Goal: Unclear

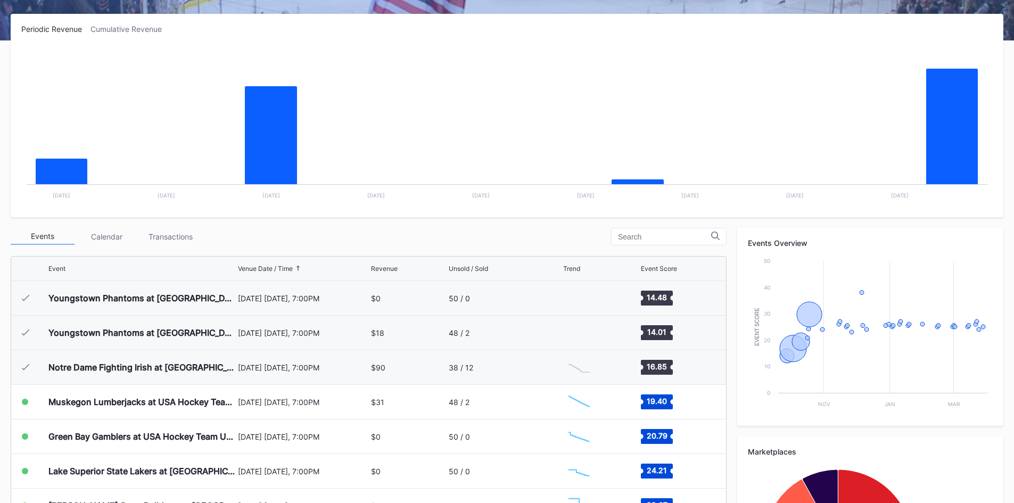
scroll to position [104, 0]
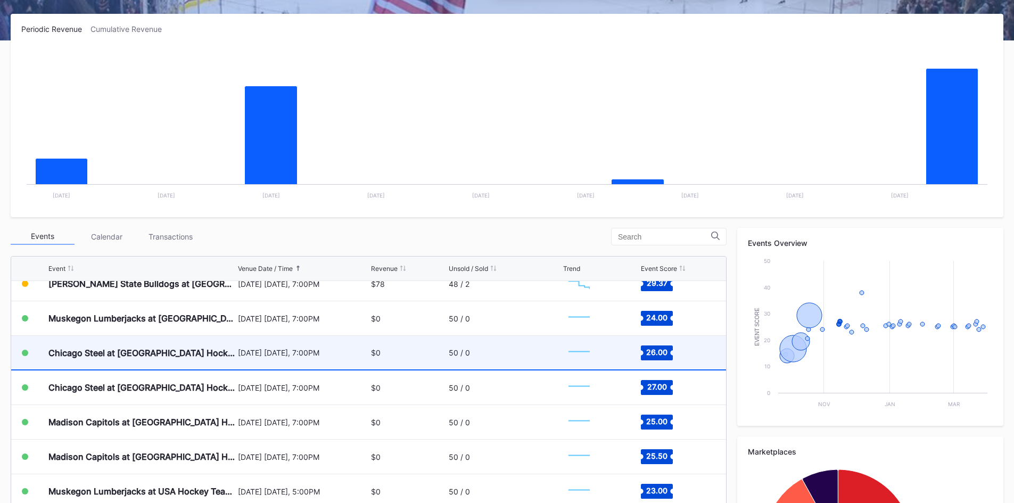
scroll to position [210, 0]
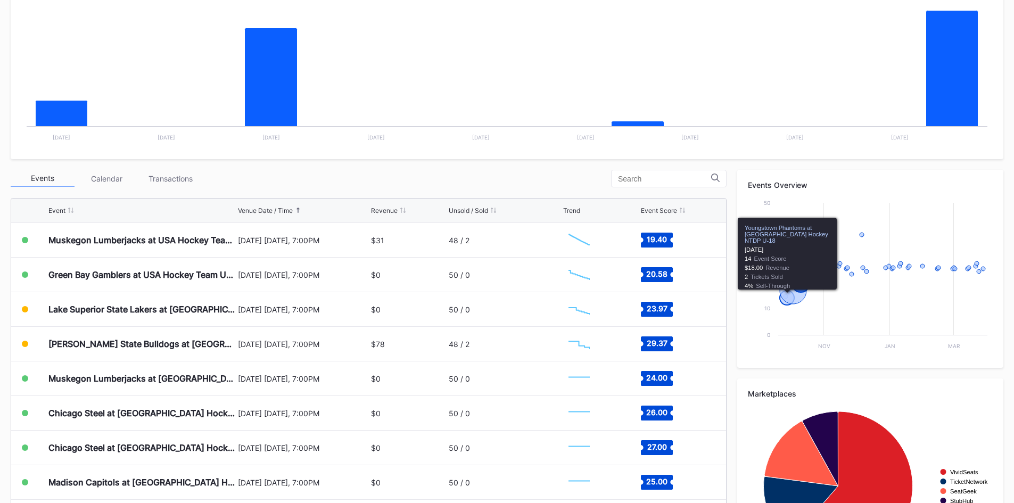
scroll to position [142, 0]
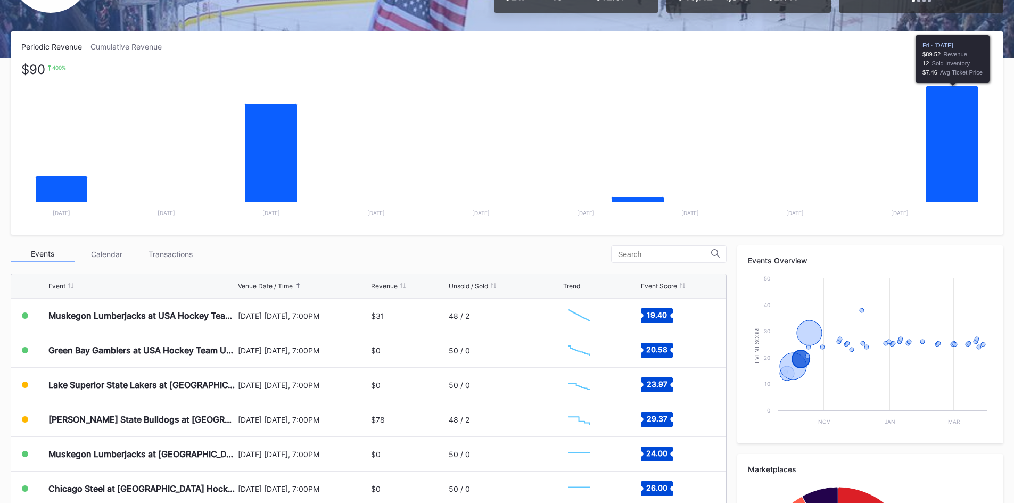
click at [956, 162] on icon "Chart title" at bounding box center [952, 155] width 52 height 138
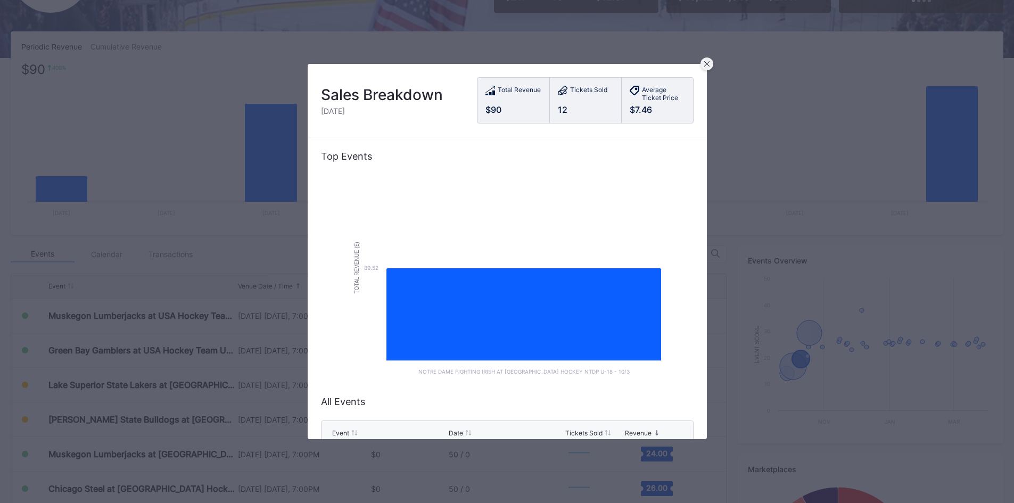
click at [704, 66] on icon at bounding box center [706, 63] width 5 height 5
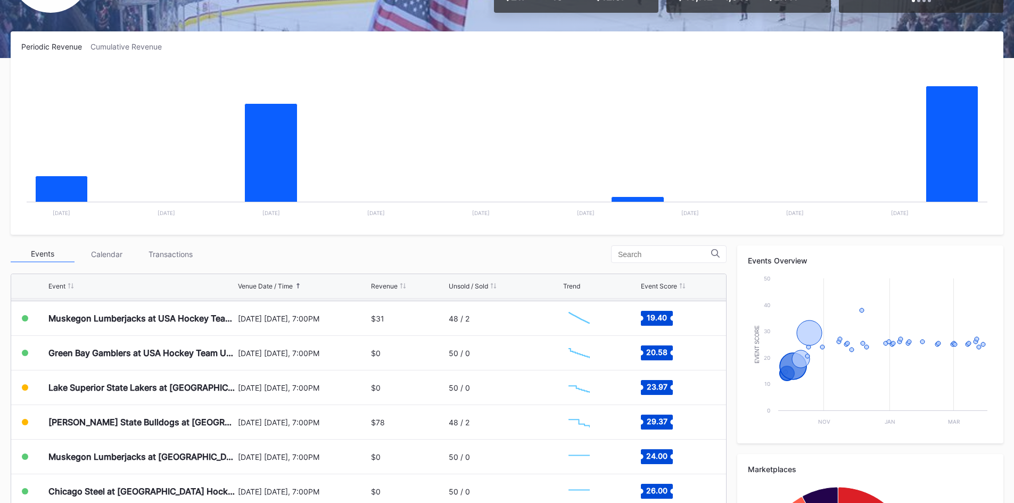
scroll to position [104, 0]
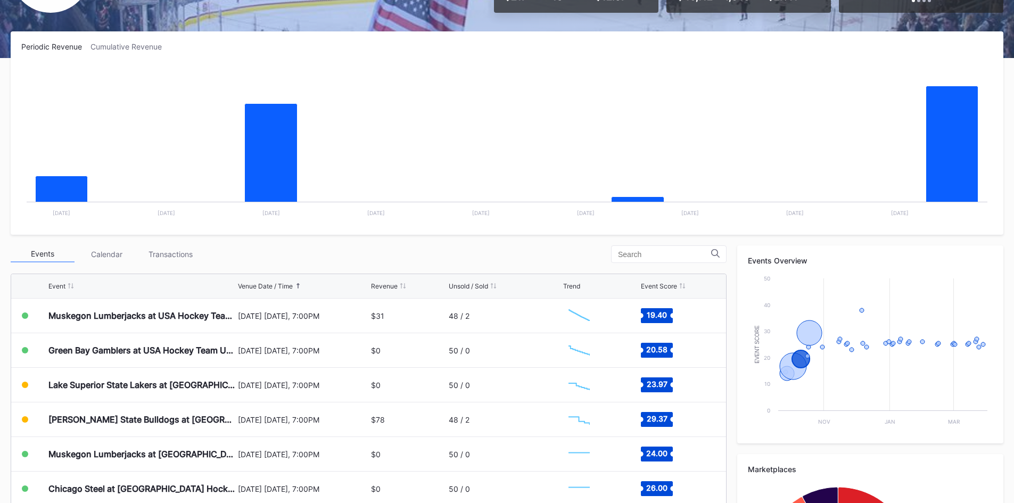
click at [399, 245] on div "Events Calendar Transactions" at bounding box center [369, 254] width 716 height 18
